Goal: Task Accomplishment & Management: Manage account settings

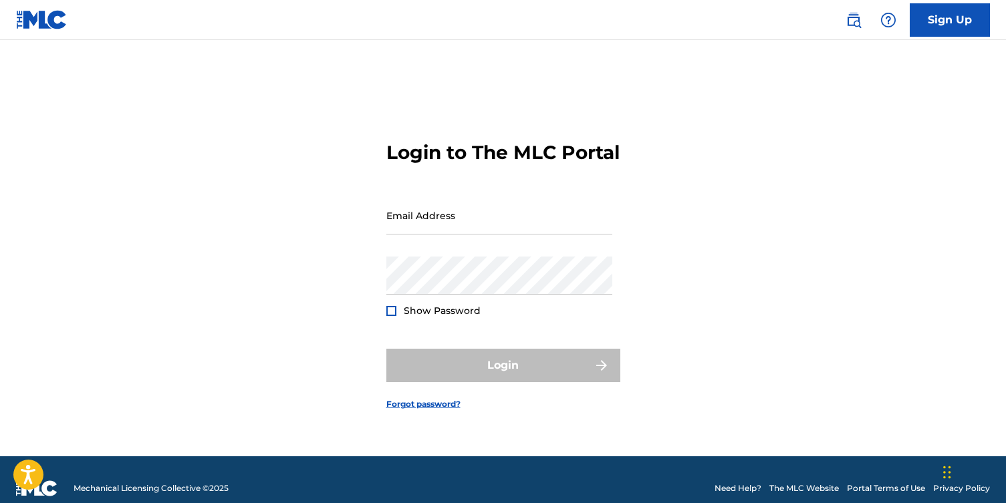
type input "operations@unitesync.com"
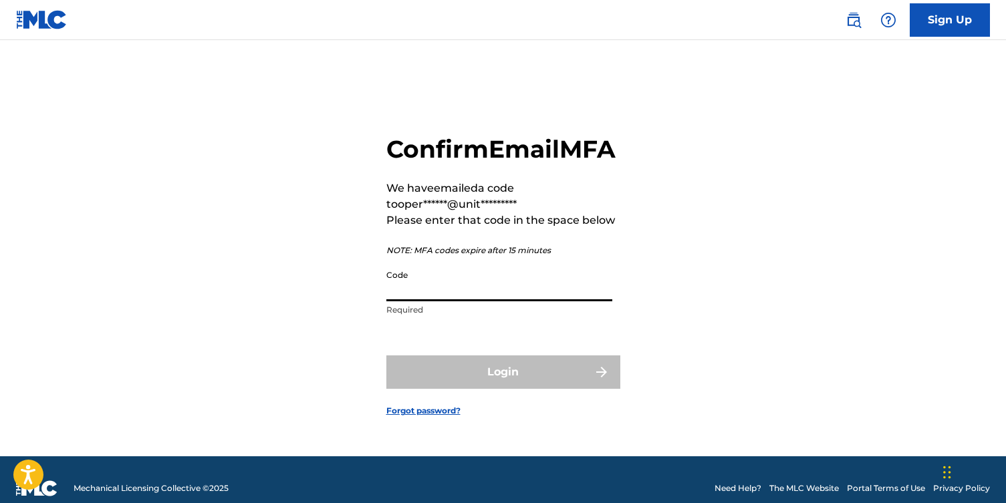
click at [443, 301] on input "Code" at bounding box center [499, 282] width 226 height 38
paste input "838821"
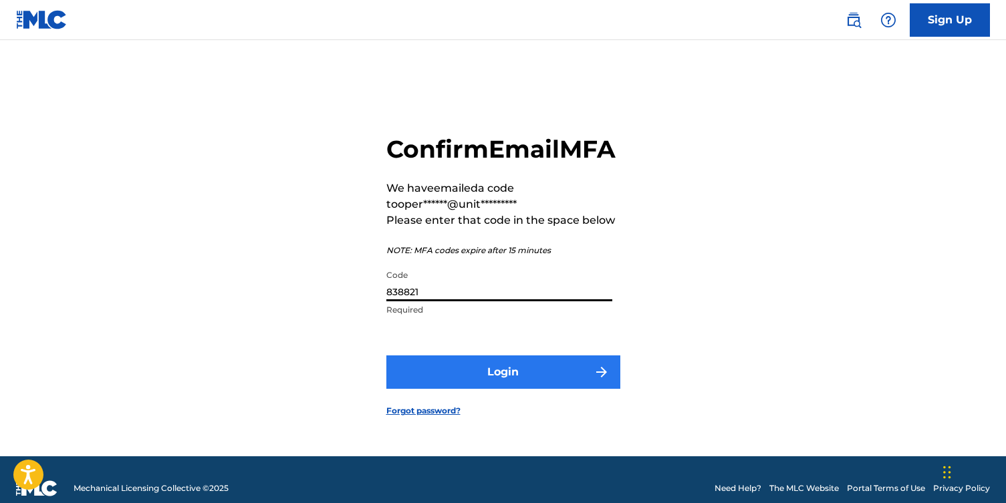
type input "838821"
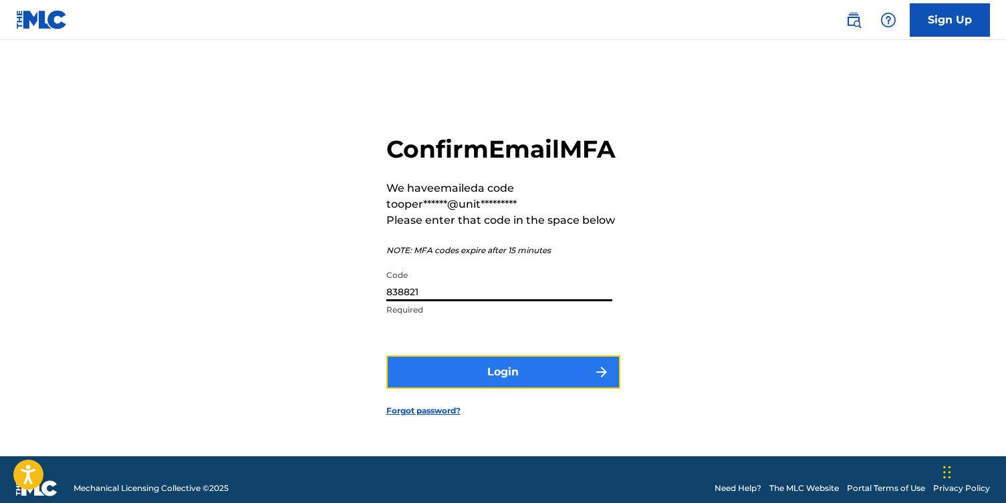
click at [500, 378] on button "Login" at bounding box center [503, 371] width 234 height 33
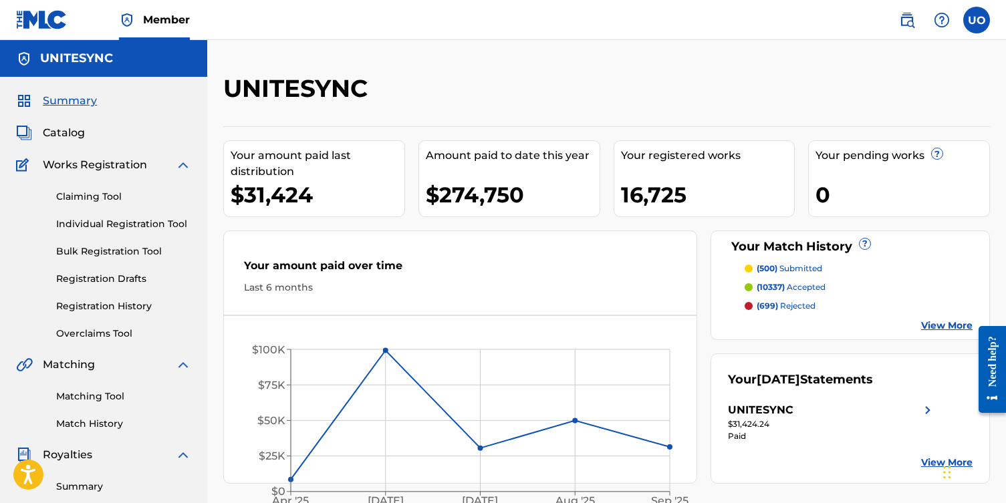
click at [930, 323] on link "View More" at bounding box center [946, 326] width 51 height 14
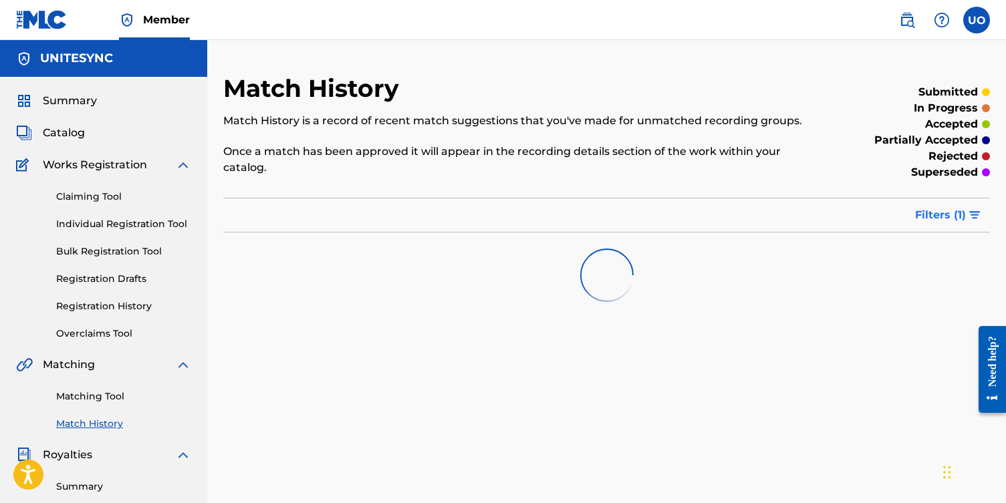
click at [950, 222] on span "Filters ( 1 )" at bounding box center [940, 215] width 51 height 16
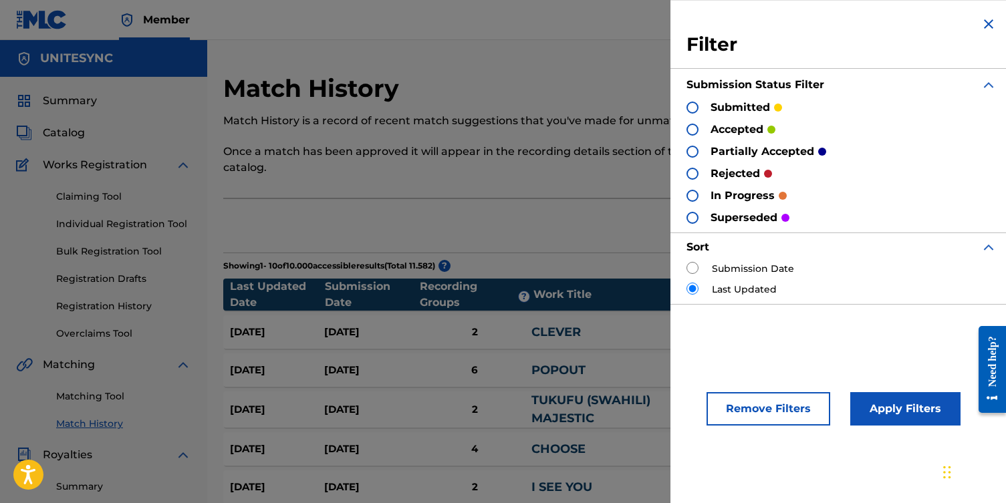
click at [712, 175] on p "rejected" at bounding box center [734, 174] width 49 height 16
click at [691, 171] on div at bounding box center [692, 174] width 12 height 12
click at [912, 412] on button "Apply Filters" at bounding box center [905, 408] width 110 height 33
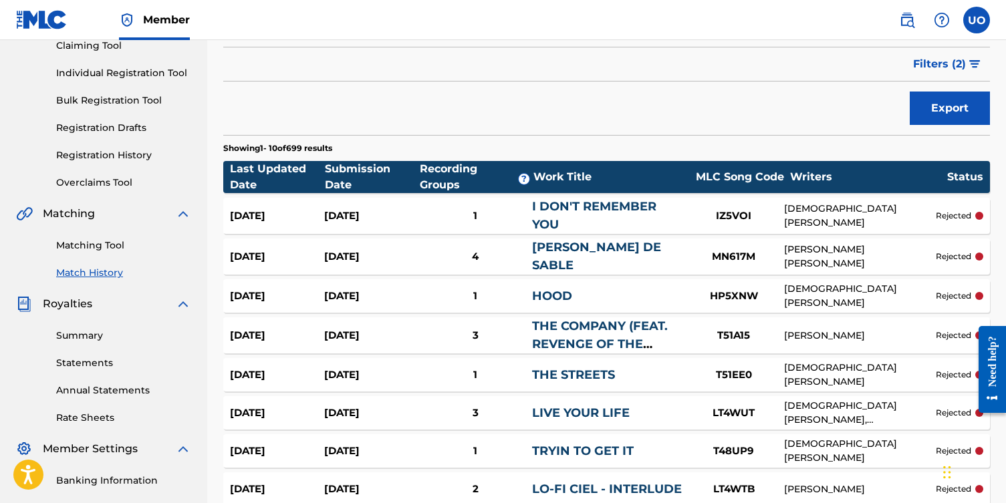
scroll to position [152, 0]
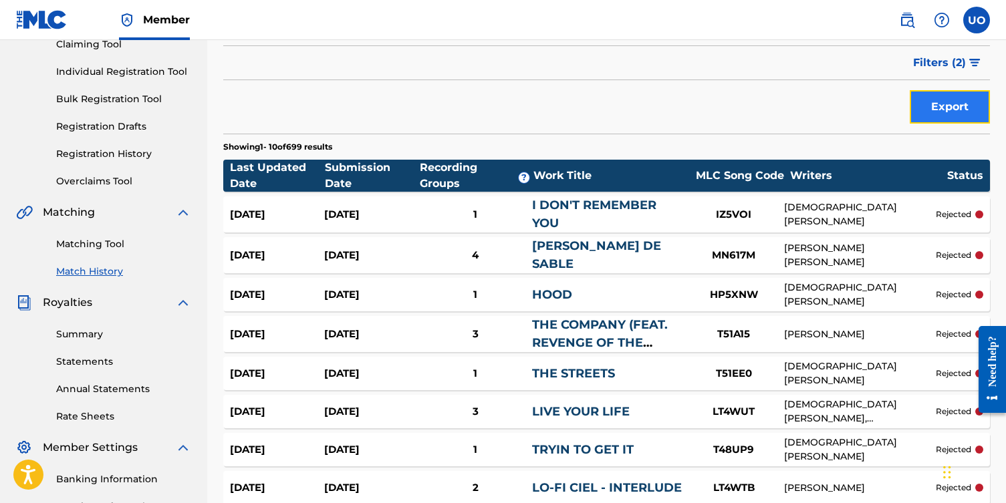
click at [937, 112] on button "Export" at bounding box center [949, 106] width 80 height 33
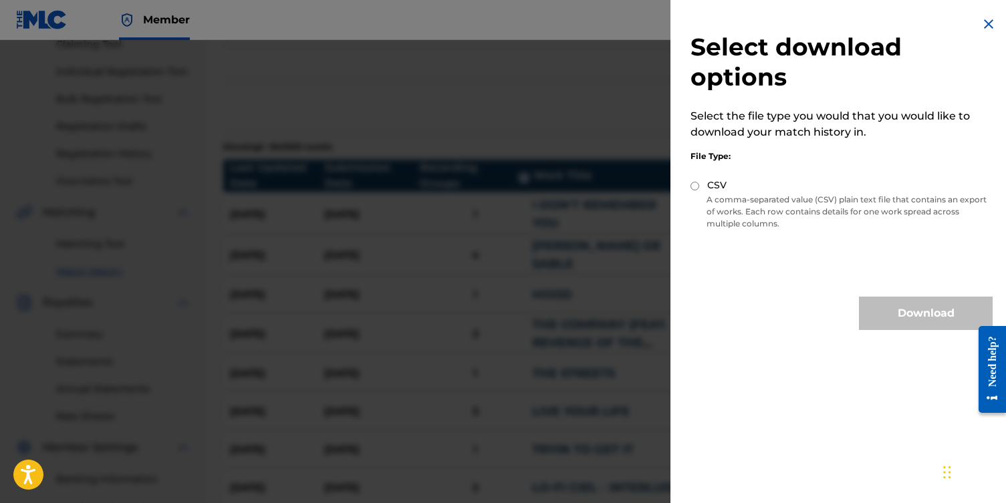
click at [714, 191] on label "CSV" at bounding box center [716, 185] width 19 height 14
click at [699, 190] on input "CSV" at bounding box center [694, 186] width 9 height 9
radio input "true"
click at [905, 308] on button "Download" at bounding box center [926, 313] width 134 height 33
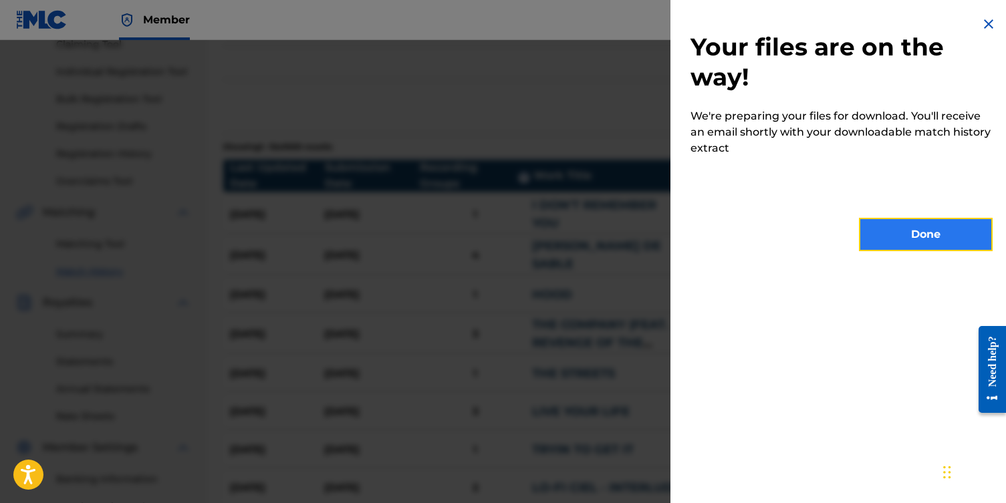
click at [908, 238] on button "Done" at bounding box center [926, 234] width 134 height 33
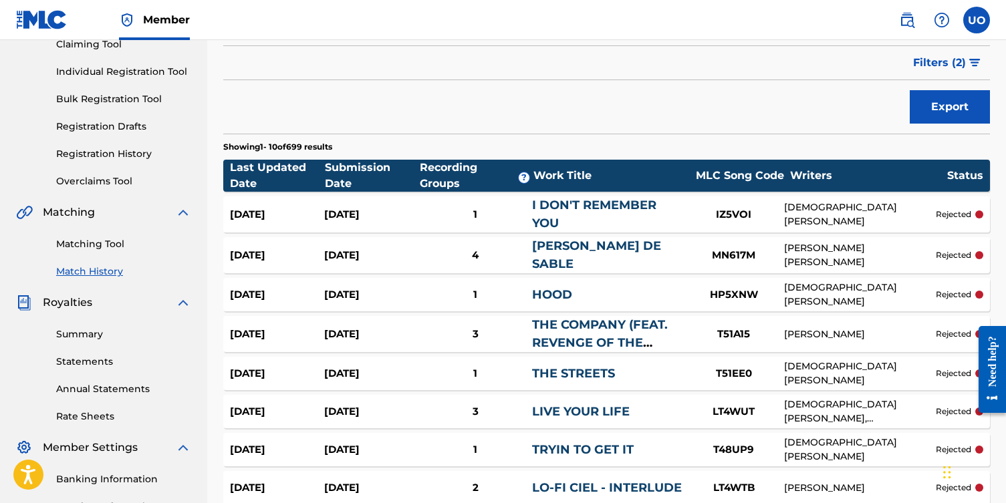
click at [813, 212] on div "CHRISTIAN DAVIS" at bounding box center [860, 214] width 152 height 28
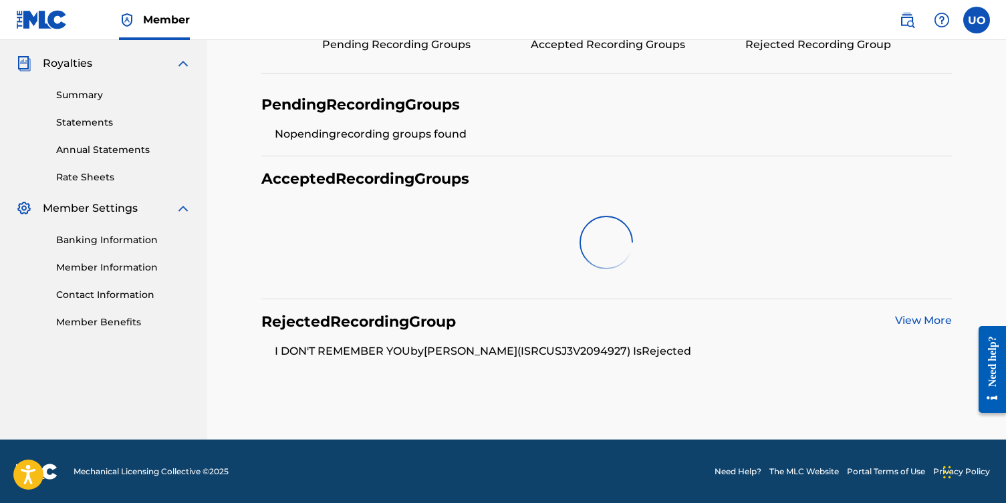
scroll to position [322, 0]
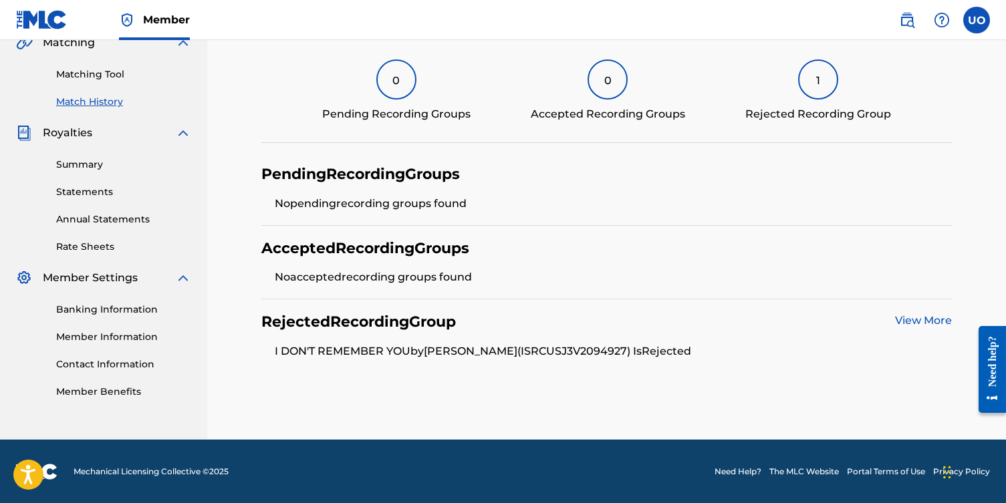
click at [911, 314] on link "View More" at bounding box center [923, 320] width 57 height 13
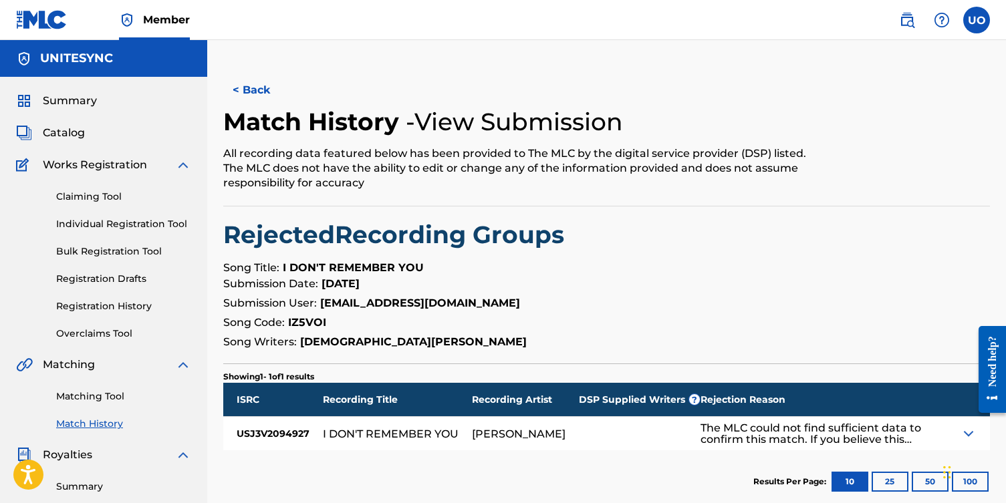
click at [273, 434] on div "USJ3V2094927" at bounding box center [273, 433] width 100 height 33
copy div "USJ3V2094927"
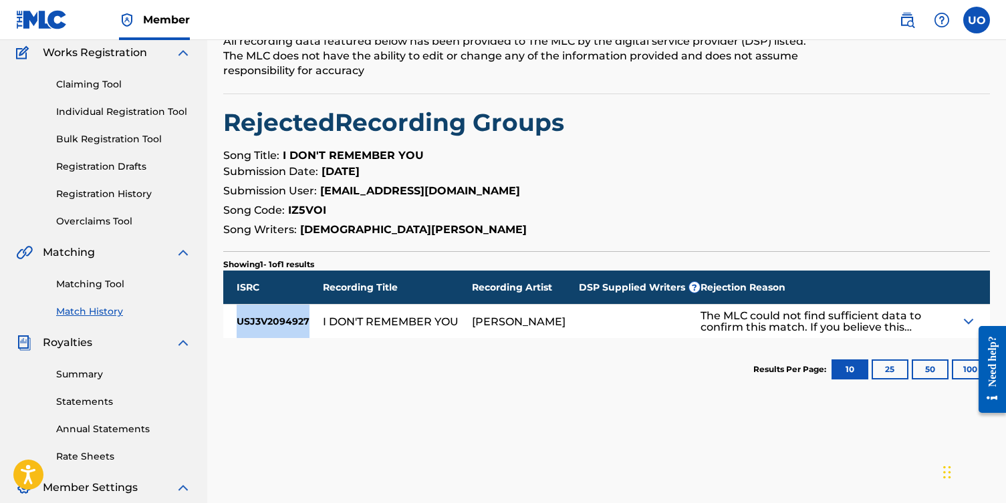
scroll to position [112, 0]
